Goal: Task Accomplishment & Management: Use online tool/utility

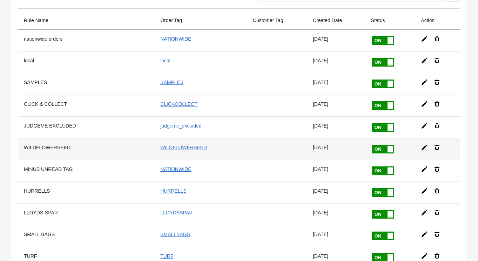
scroll to position [43, 0]
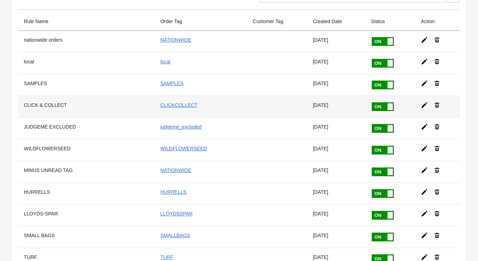
click at [425, 103] on icon at bounding box center [424, 105] width 6 height 6
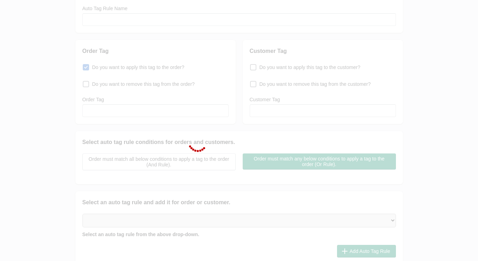
type input "CLICK & COLLECT"
checkbox input "true"
type input "CLICKCOLLECT"
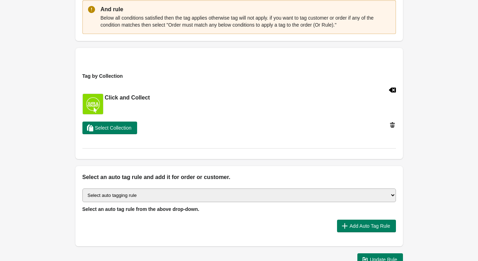
scroll to position [218, 0]
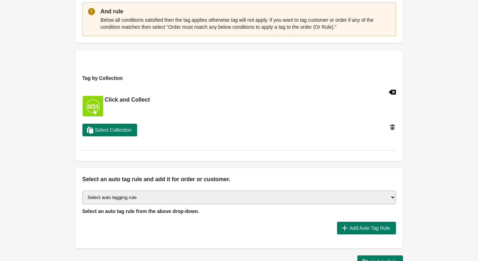
click at [391, 126] on icon at bounding box center [392, 126] width 5 height 5
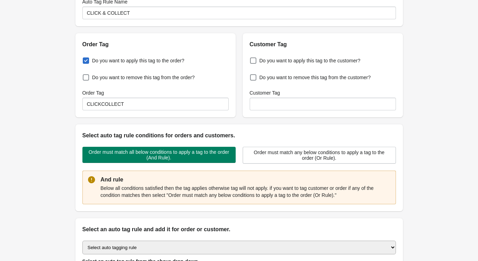
scroll to position [107, 0]
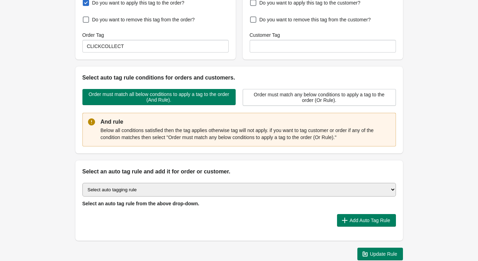
click at [169, 189] on select "Select auto tagging rule Tag by order amount Tag based on the order count (Volu…" at bounding box center [238, 190] width 313 height 14
select select "51"
click at [82, 183] on select "Select auto tagging rule Tag by order amount Tag based on the order count (Volu…" at bounding box center [238, 190] width 313 height 14
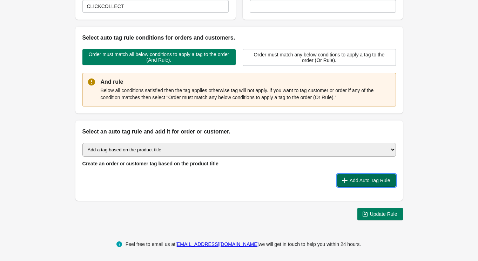
click at [350, 178] on span "Add Auto Tag Rule" at bounding box center [370, 181] width 41 height 6
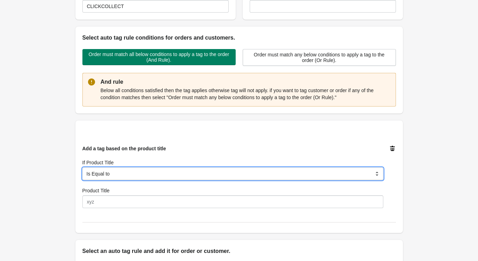
click at [110, 175] on select "Is Equal to Contain Is not Equal to Does not Contain Start With" at bounding box center [232, 174] width 301 height 13
select select "5"
click at [82, 168] on select "Is Equal to Contain Is not Equal to Does not Contain Start With" at bounding box center [232, 174] width 301 height 13
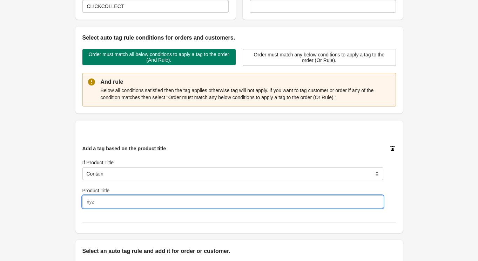
drag, startPoint x: 111, startPoint y: 207, endPoint x: 111, endPoint y: 200, distance: 6.7
click at [106, 199] on input "Product Title" at bounding box center [232, 202] width 301 height 13
type input "Click and Collect"
click at [434, 188] on div "Back Edit Rule Update Rule Enable this auto tag rule? Auto Tag Rule Name CLICK …" at bounding box center [239, 99] width 478 height 493
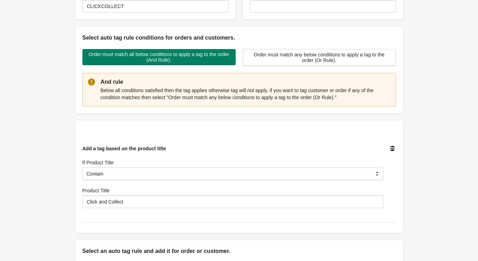
scroll to position [267, 0]
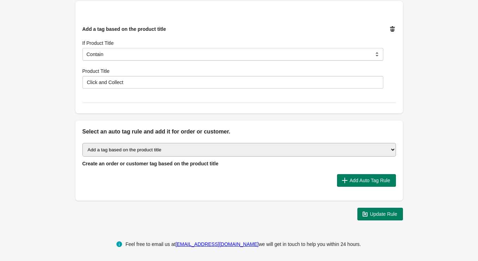
click at [391, 215] on span "Update Rule" at bounding box center [383, 214] width 27 height 6
